Goal: Navigation & Orientation: Find specific page/section

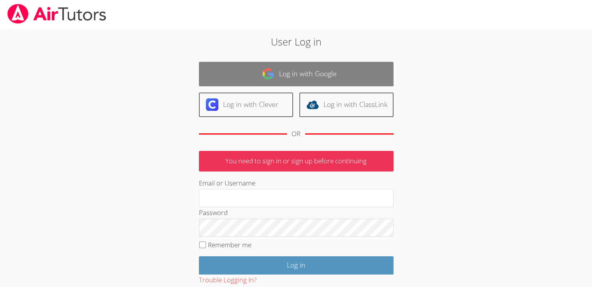
click at [305, 69] on link "Log in with Google" at bounding box center [296, 74] width 195 height 25
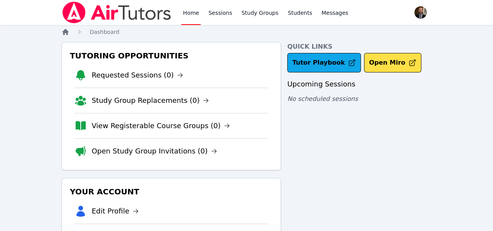
click at [64, 34] on icon "Breadcrumb" at bounding box center [65, 32] width 6 height 6
click at [83, 17] on img at bounding box center [117, 13] width 110 height 22
